Goal: Information Seeking & Learning: Learn about a topic

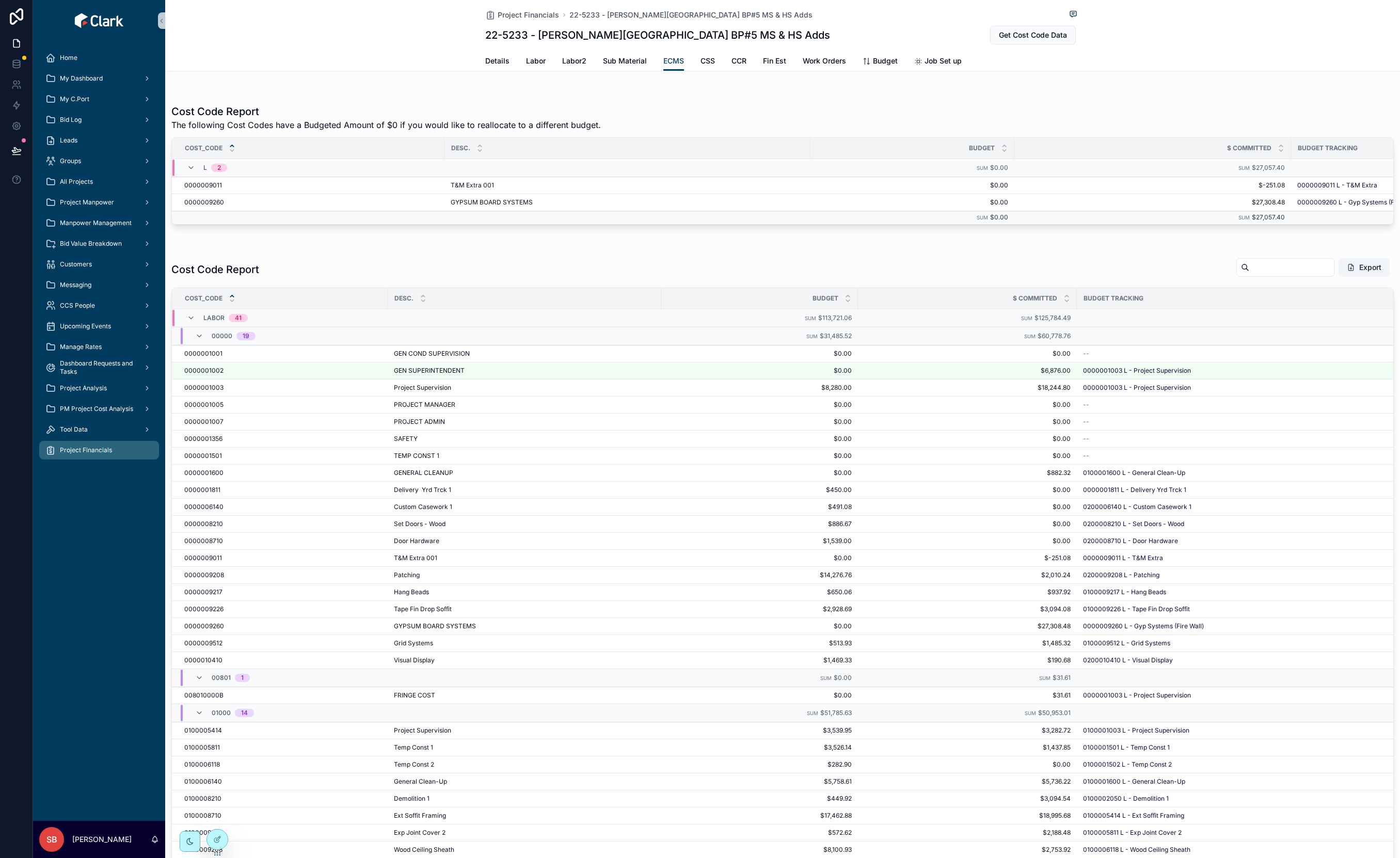
click at [742, 94] on div "Cost Code Report The following Cost Codes have a Budgeted Amount of $0 if you w…" at bounding box center [782, 557] width 1235 height 946
click at [443, 358] on span "GEN COND SUPERVISION" at bounding box center [431, 353] width 76 height 8
click at [1325, 417] on span "Assign to Budget Item" at bounding box center [1351, 413] width 64 height 8
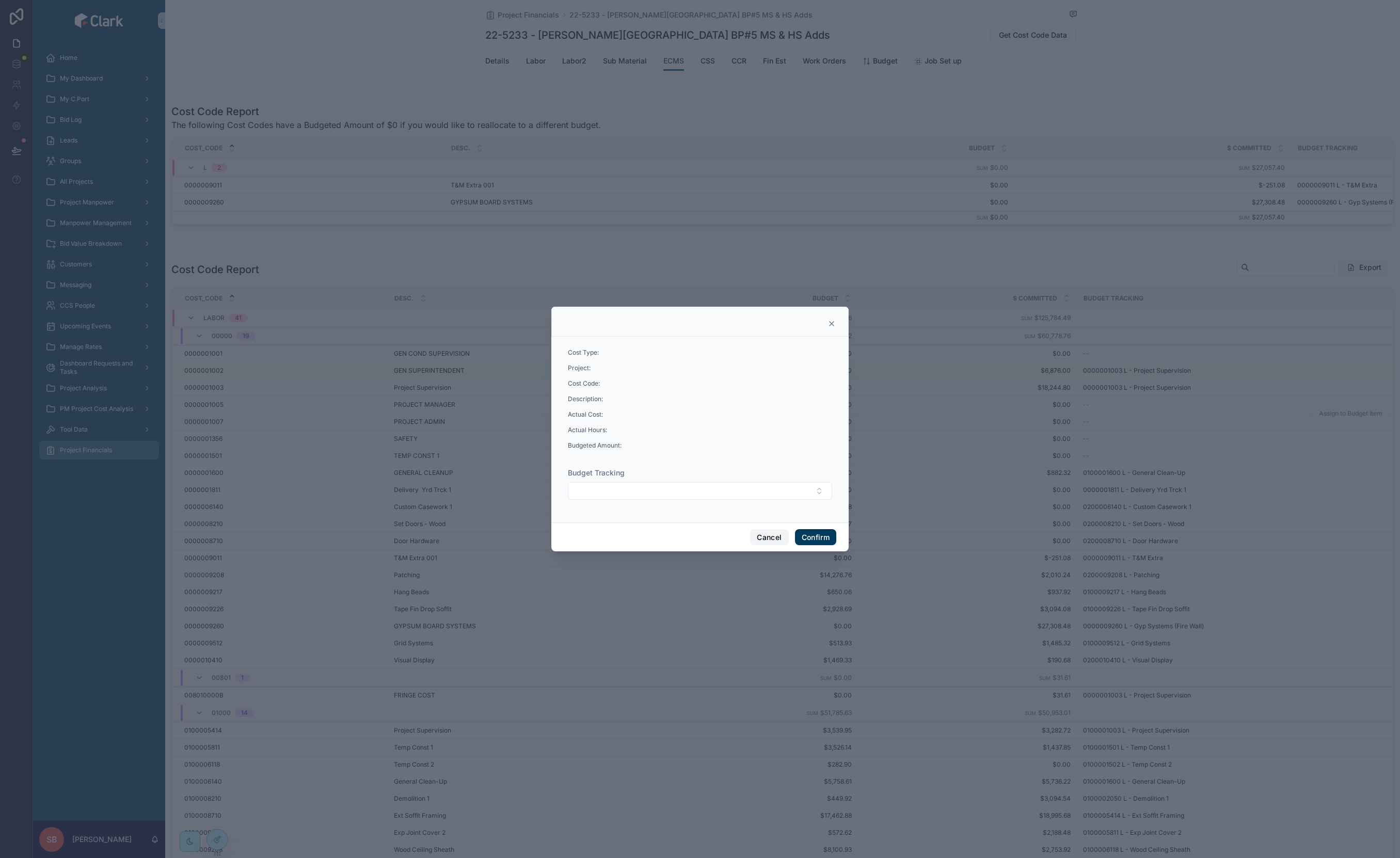
click at [764, 537] on button "Cancel" at bounding box center [769, 538] width 38 height 16
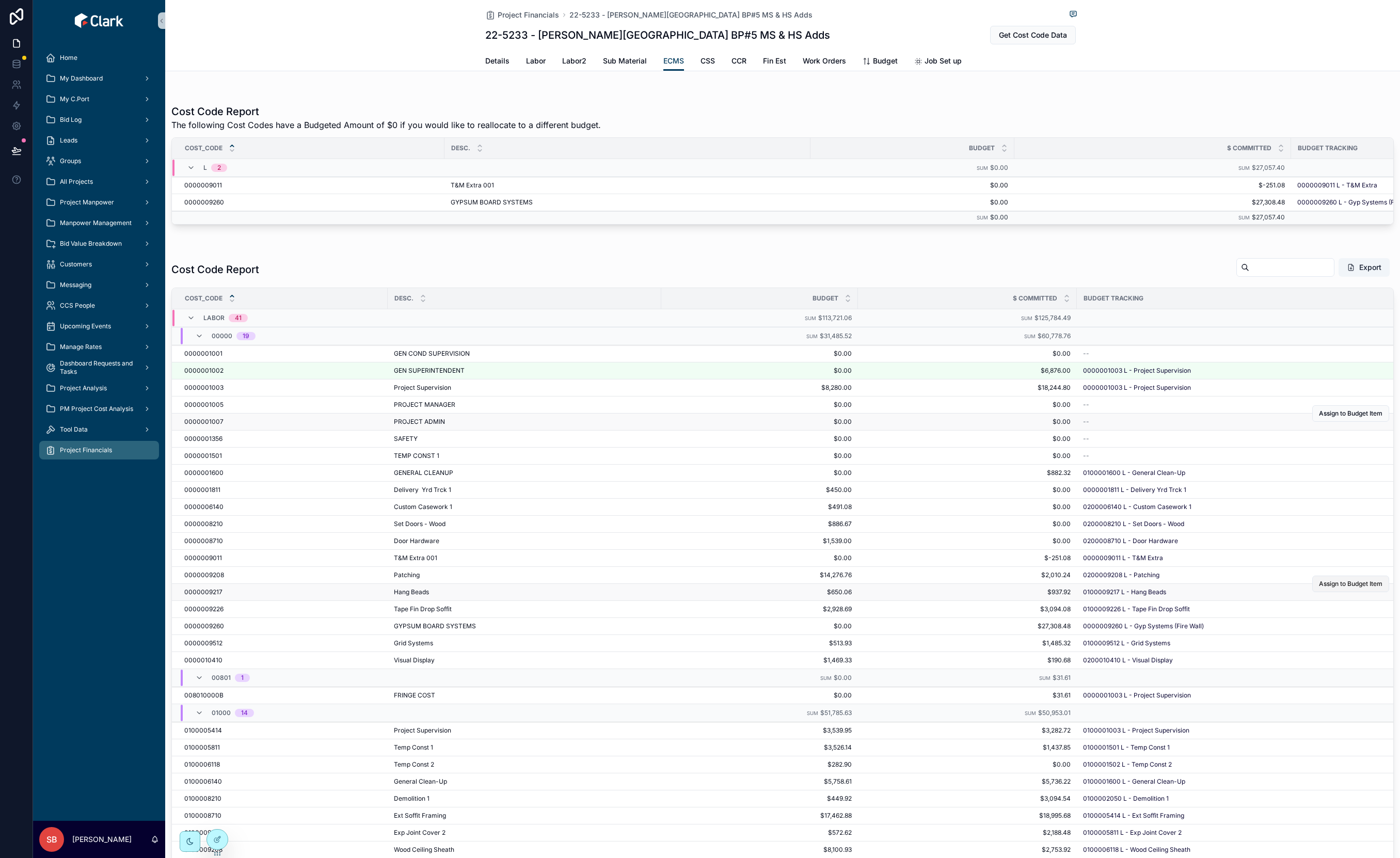
click at [1319, 588] on span "Assign to Budget Item" at bounding box center [1351, 583] width 64 height 8
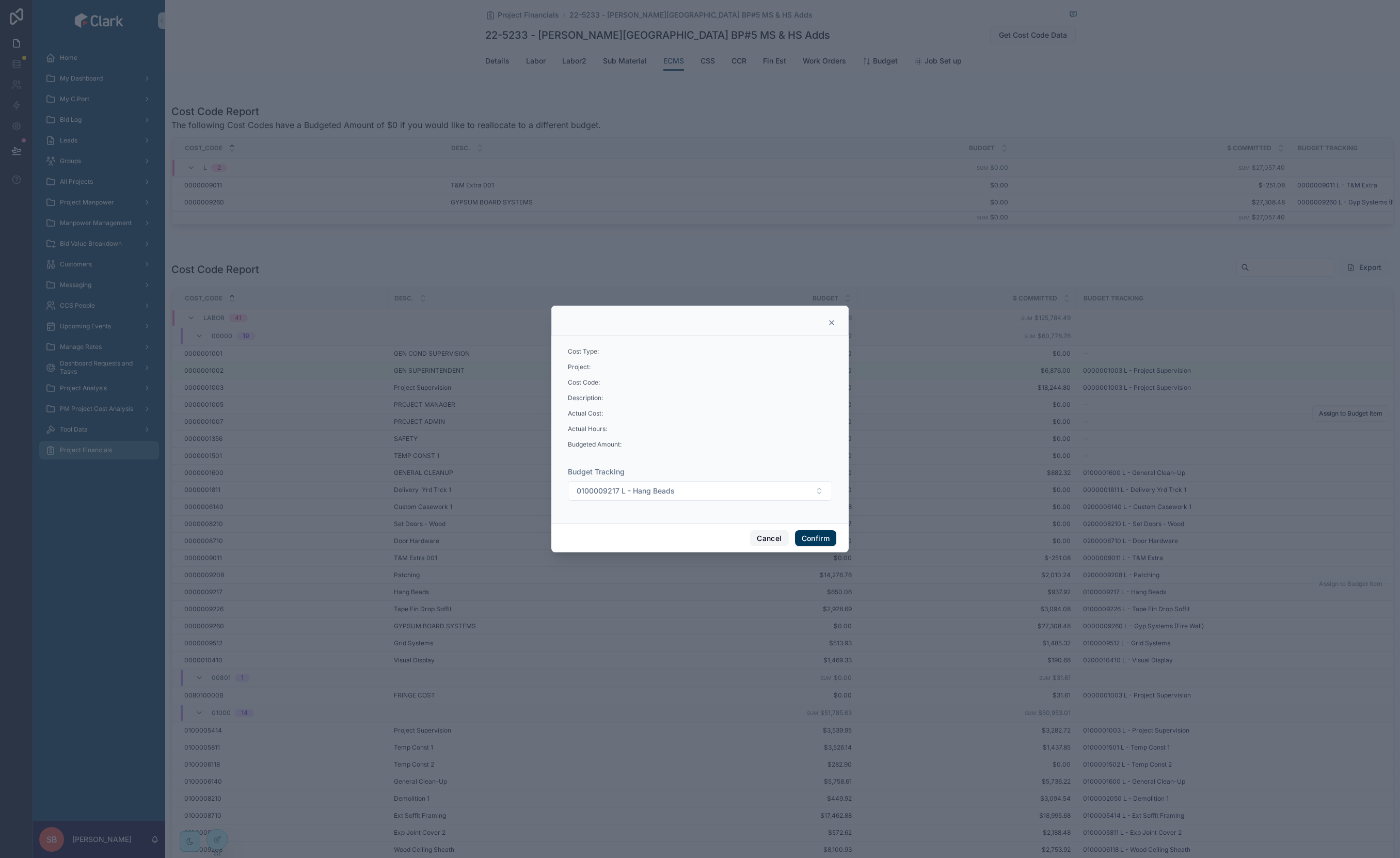
click at [758, 537] on button "Cancel" at bounding box center [769, 539] width 38 height 16
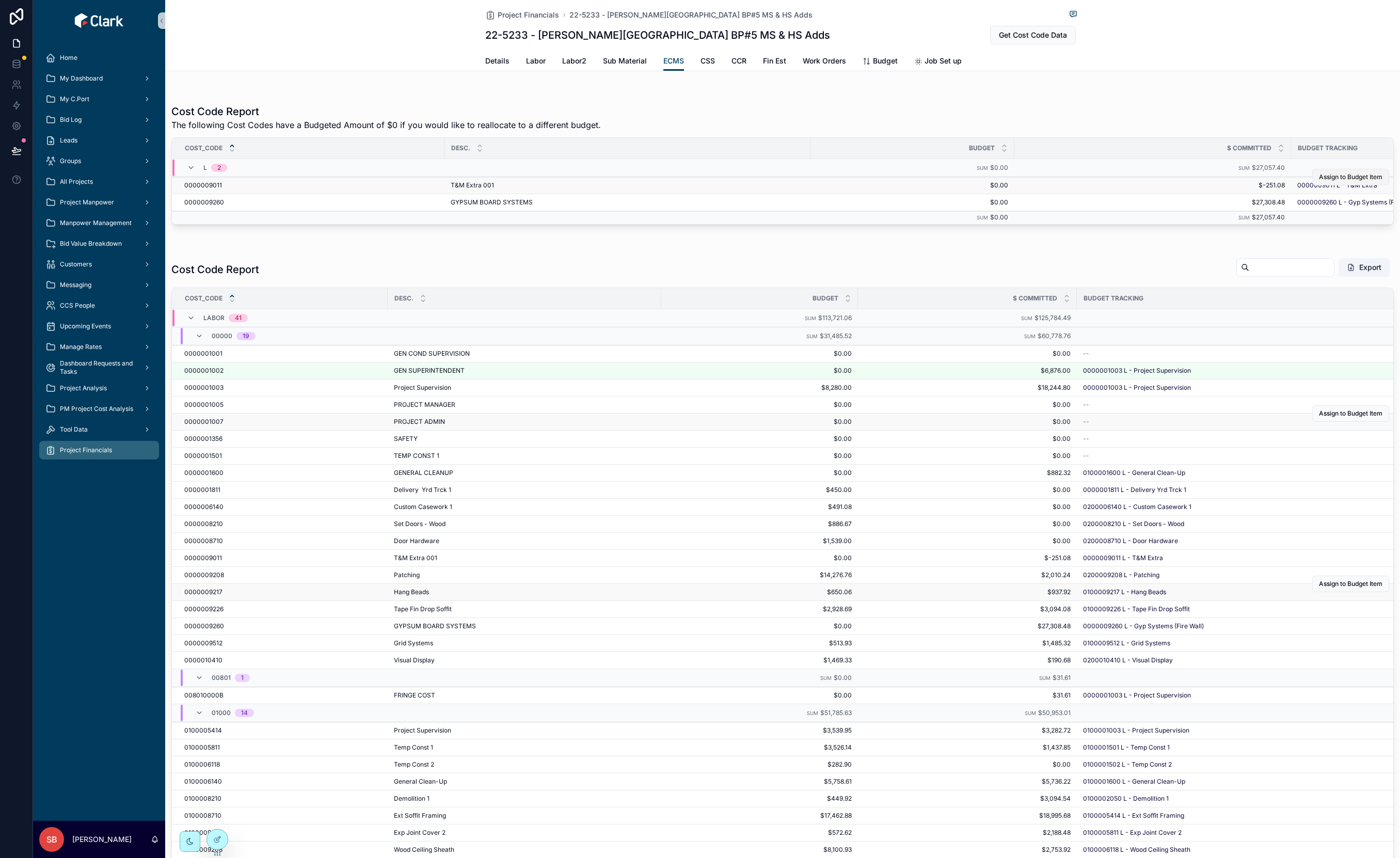
click at [1319, 180] on span "Assign to Budget Item" at bounding box center [1351, 176] width 64 height 8
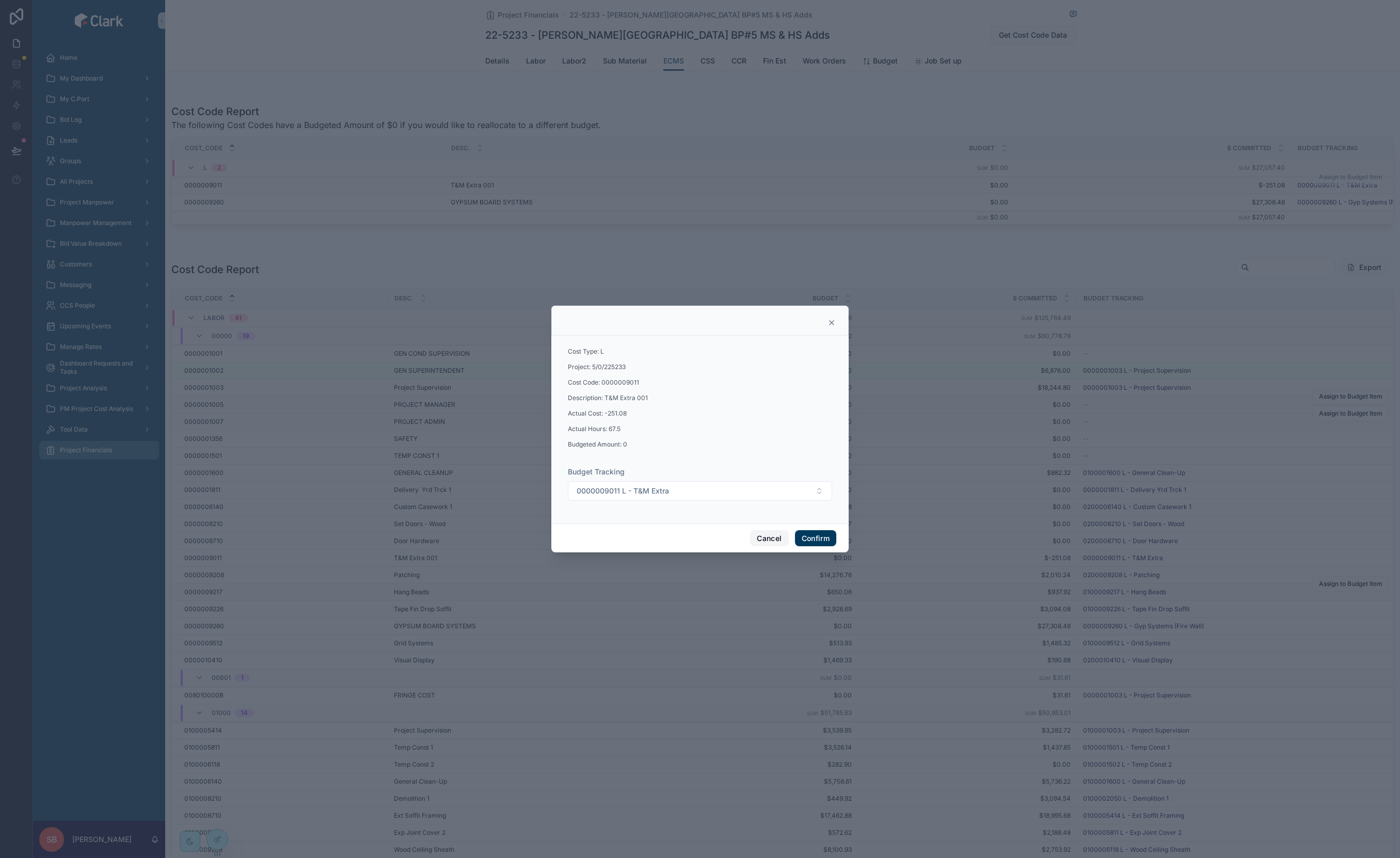
drag, startPoint x: 768, startPoint y: 533, endPoint x: 340, endPoint y: 411, distance: 445.0
click at [768, 533] on button "Cancel" at bounding box center [769, 539] width 38 height 16
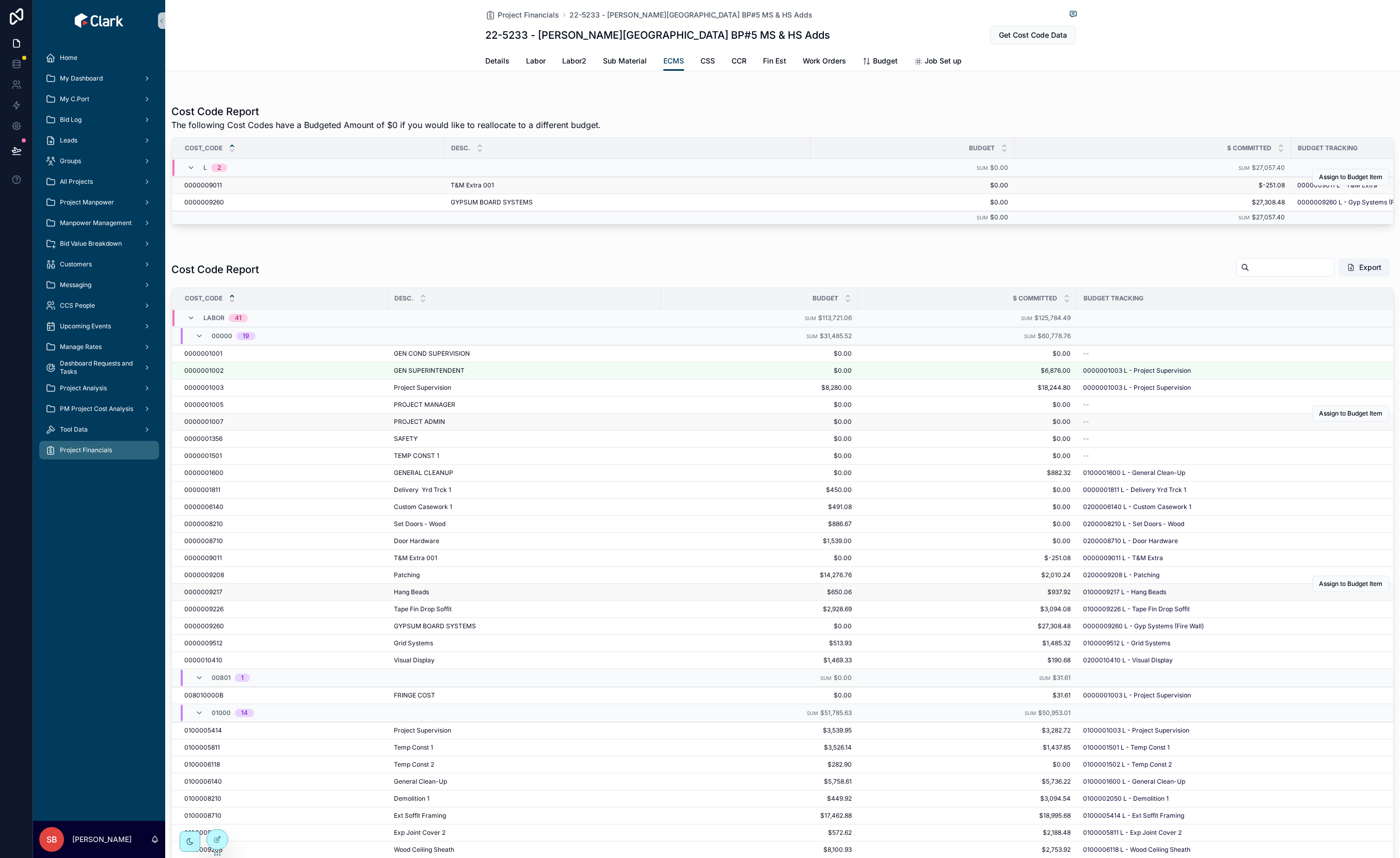
click at [827, 33] on div "22-5233 - [PERSON_NAME][GEOGRAPHIC_DATA] BP#5 MS & HS Adds Get Cost Code Data" at bounding box center [782, 35] width 594 height 19
click at [704, 62] on span "CSS" at bounding box center [707, 60] width 15 height 10
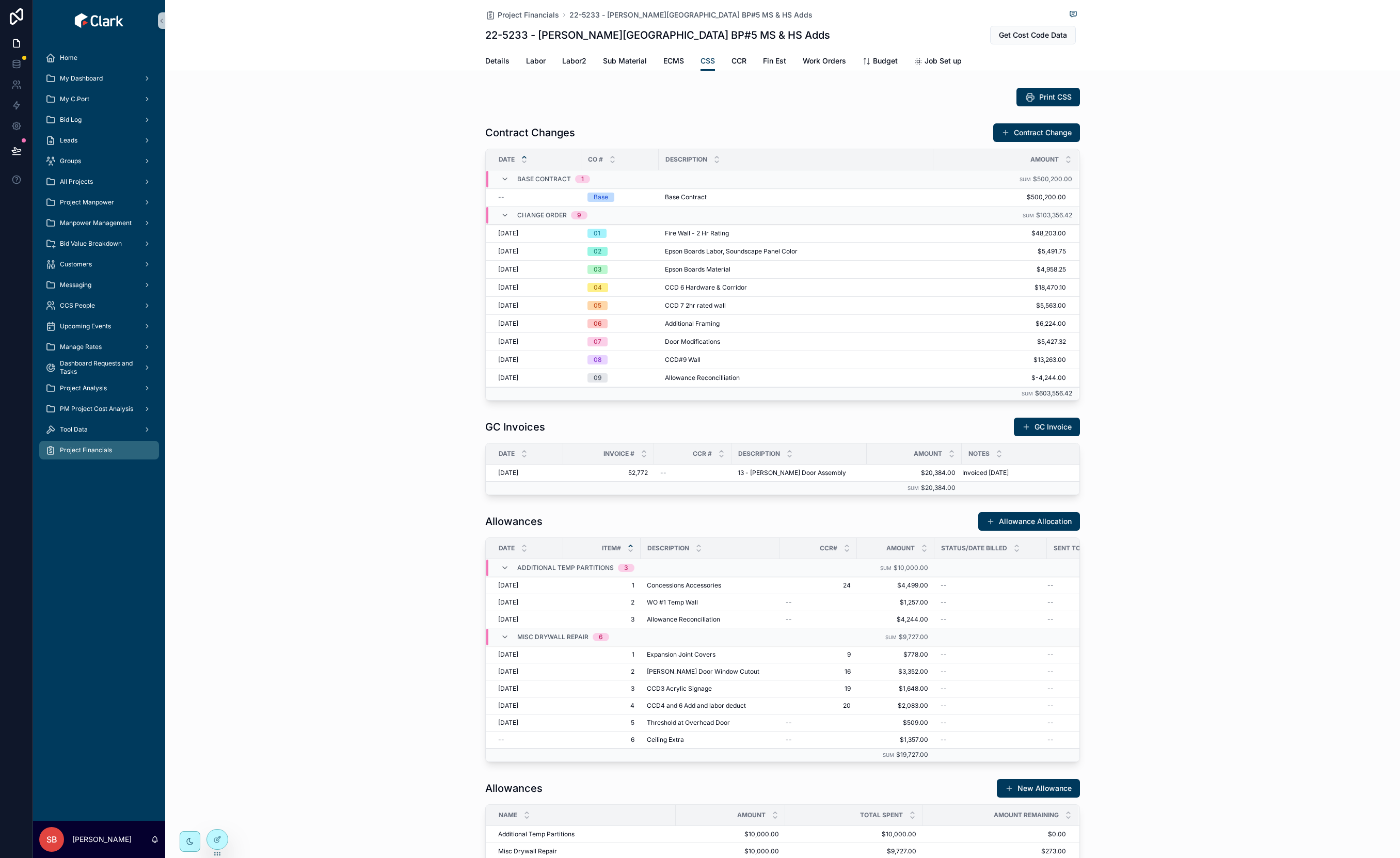
drag, startPoint x: 1229, startPoint y: 317, endPoint x: 1208, endPoint y: 224, distance: 95.3
click at [1227, 300] on div "Contract Changes Contract Change Date CO # Description Amount Base Contract 1 S…" at bounding box center [782, 261] width 1235 height 286
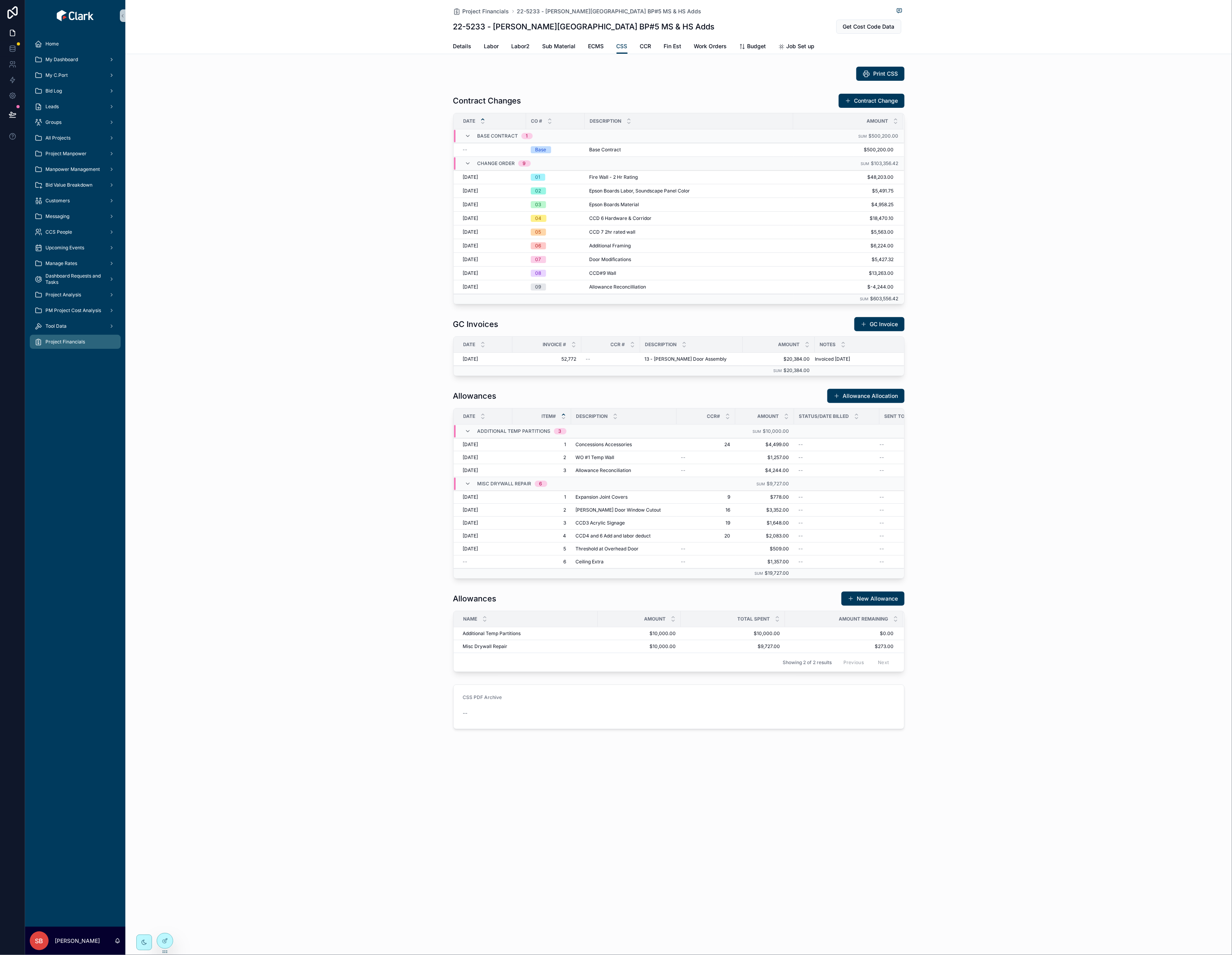
drag, startPoint x: 1070, startPoint y: 554, endPoint x: 1022, endPoint y: 548, distance: 48.4
click at [1062, 554] on div "Allowances Allowance Allocation Date Item# Description CCR# Amount Status/Date …" at bounding box center [679, 483] width 1107 height 196
click at [943, 651] on div "Project Financials 22-5233 - [PERSON_NAME][GEOGRAPHIC_DATA] BP#5 MS & HS Adds 2…" at bounding box center [679, 391] width 1107 height 782
drag, startPoint x: 1024, startPoint y: 868, endPoint x: 1019, endPoint y: 866, distance: 5.4
click at [1024, 651] on div "Project Financials 22-5233 - [PERSON_NAME][GEOGRAPHIC_DATA] BP#5 MS & HS Adds 2…" at bounding box center [679, 478] width 1107 height 955
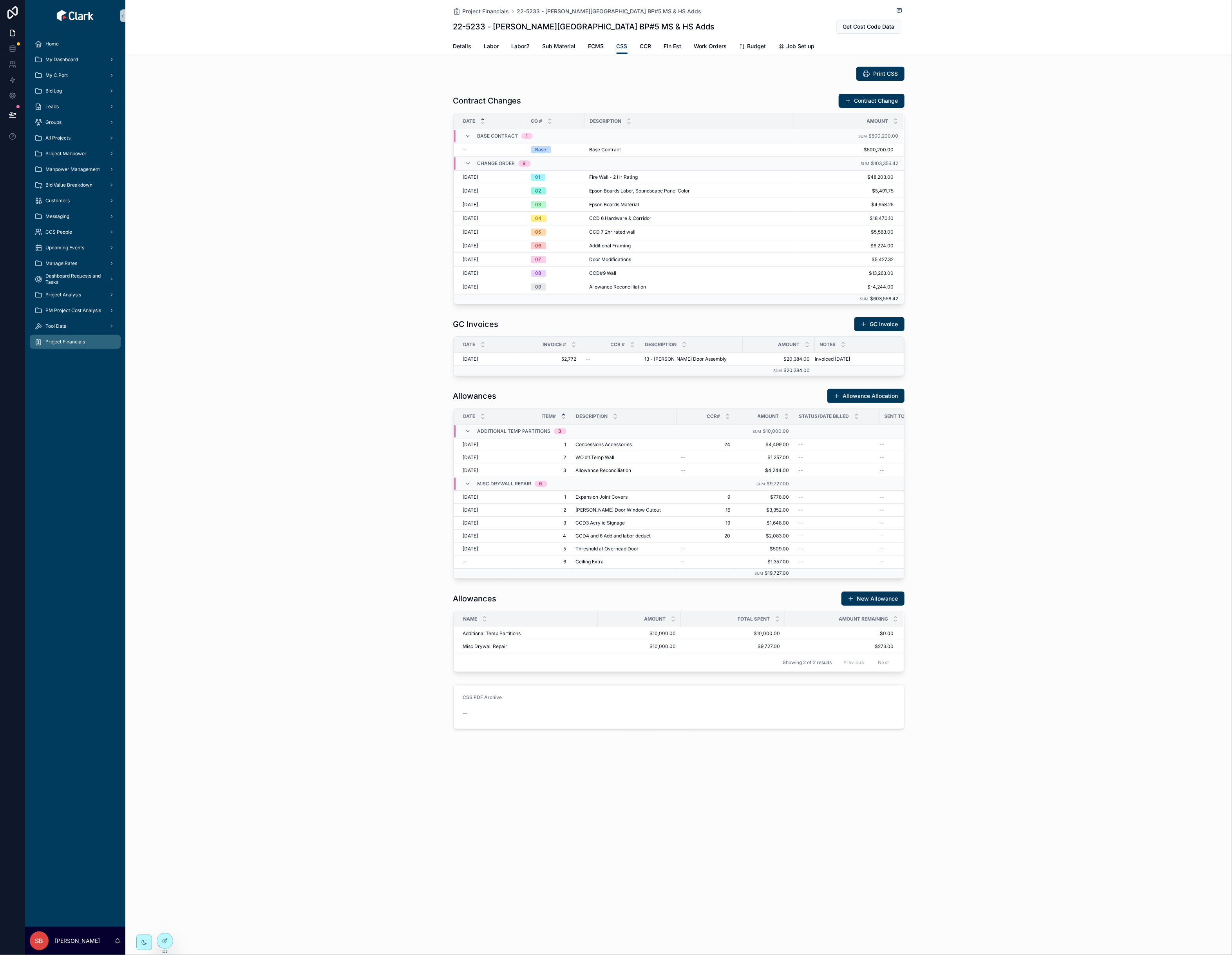
drag, startPoint x: 298, startPoint y: 108, endPoint x: 324, endPoint y: 73, distance: 43.6
click at [298, 108] on div "Contract Changes Contract Change Date CO # Description Amount Base Contract 1 S…" at bounding box center [679, 198] width 1107 height 217
click at [494, 47] on span "Labor" at bounding box center [491, 46] width 15 height 8
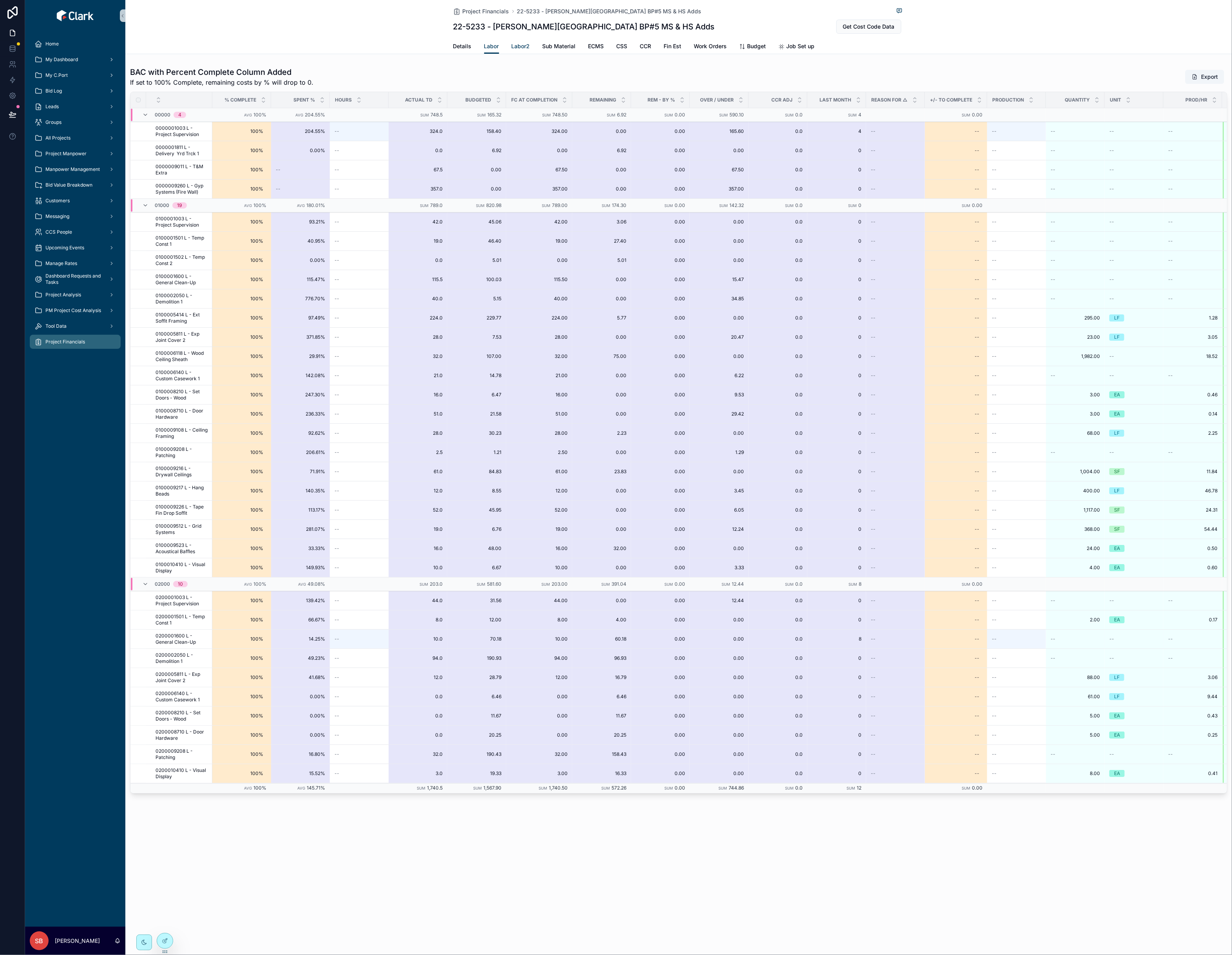
click at [525, 46] on span "Labor2" at bounding box center [521, 46] width 19 height 8
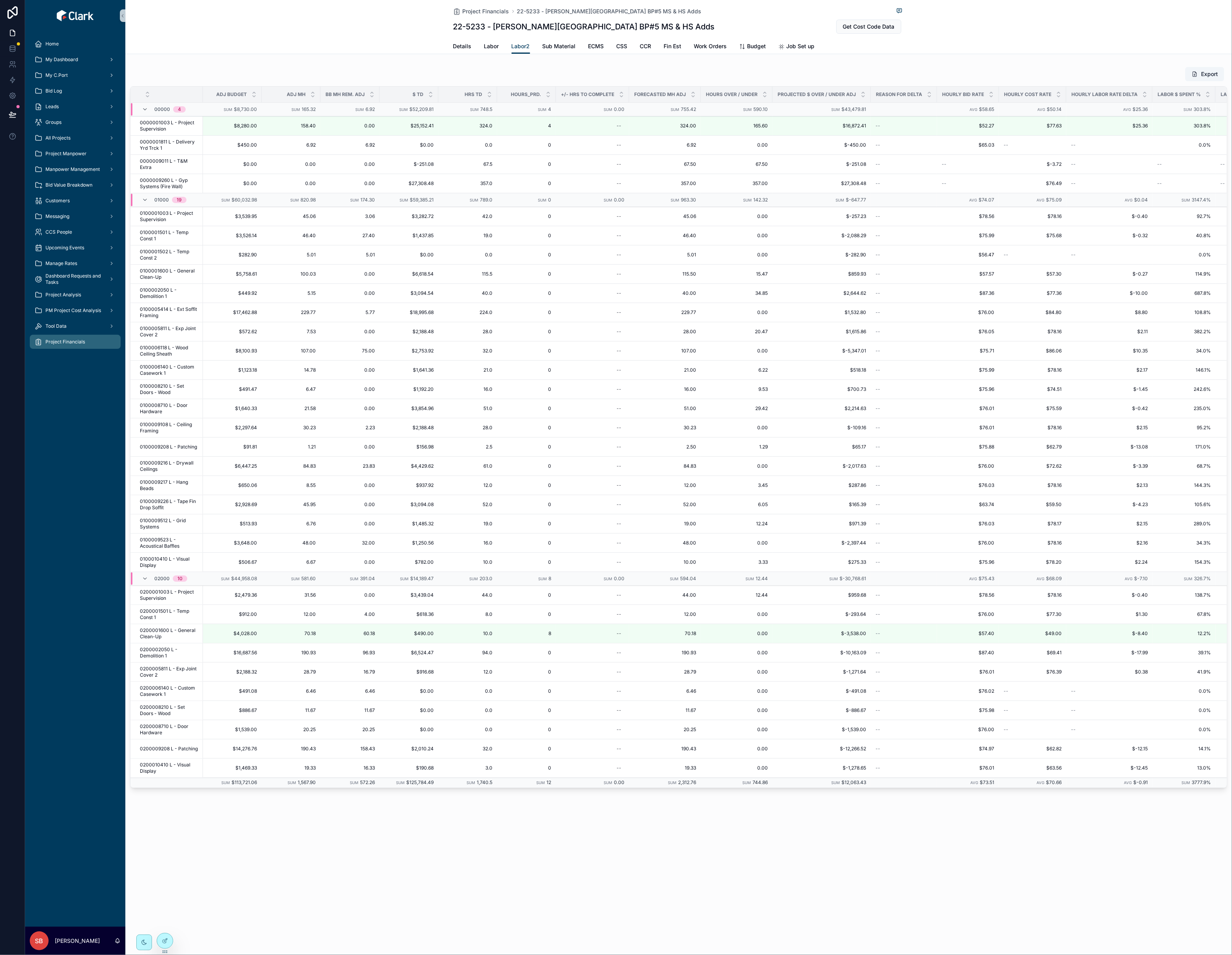
drag, startPoint x: 941, startPoint y: 62, endPoint x: 899, endPoint y: 62, distance: 42.0
click at [940, 62] on div "Project Financials 22-5233 - [PERSON_NAME][GEOGRAPHIC_DATA] BP#5 MS & HS Adds 2…" at bounding box center [679, 421] width 1107 height 841
click at [624, 47] on span "CSS" at bounding box center [622, 46] width 11 height 8
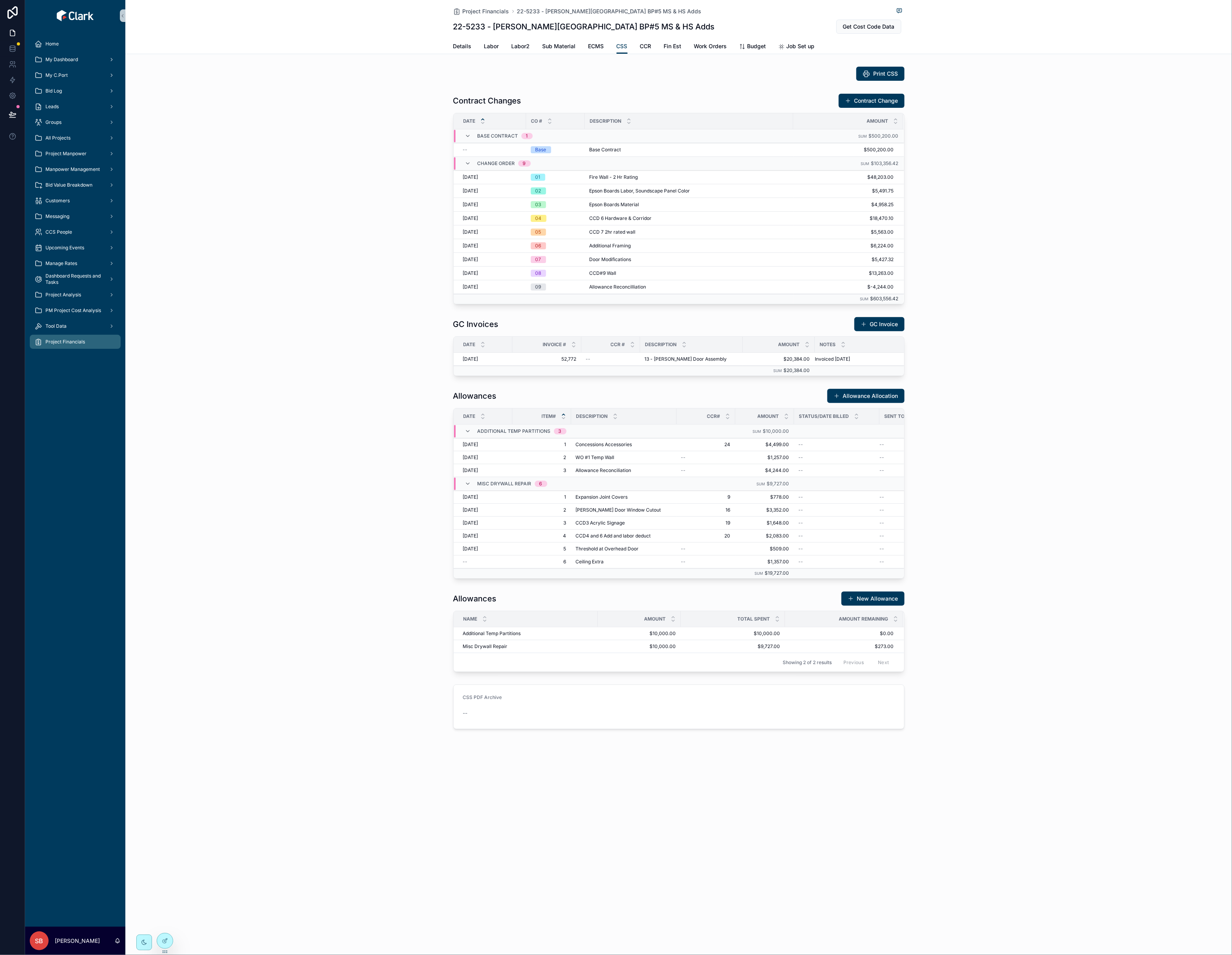
click at [837, 651] on div "Project Financials 22-5233 - [PERSON_NAME][GEOGRAPHIC_DATA] BP#5 MS & HS Adds 2…" at bounding box center [679, 391] width 1107 height 782
click at [430, 651] on div "CSS PDF Archive --" at bounding box center [679, 707] width 1107 height 51
